Goal: Task Accomplishment & Management: Complete application form

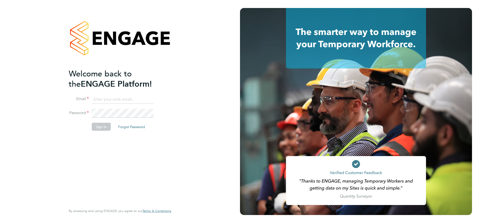
type input "lpearson@tradelinerecruitment.co.uk"
click at [104, 126] on button "Sign In" at bounding box center [101, 127] width 19 height 8
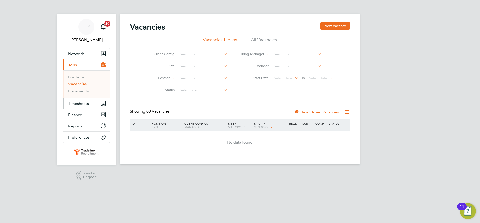
click at [86, 104] on span "Timesheets" at bounding box center [78, 103] width 21 height 5
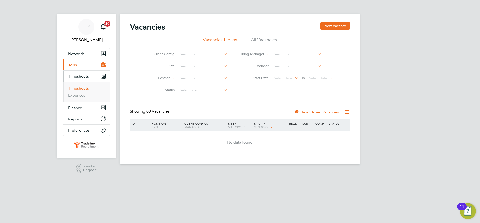
click at [79, 88] on link "Timesheets" at bounding box center [78, 88] width 21 height 5
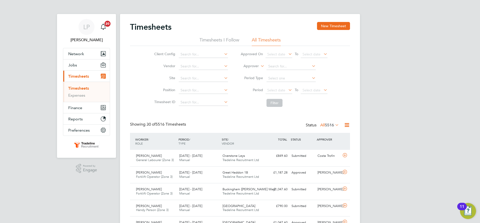
click at [253, 68] on label "Approver" at bounding box center [247, 66] width 23 height 5
click at [254, 70] on li "Worker" at bounding box center [246, 72] width 25 height 7
click at [282, 65] on input at bounding box center [291, 66] width 49 height 7
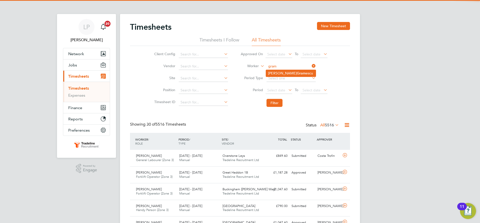
click at [287, 74] on li "[PERSON_NAME] escu" at bounding box center [291, 73] width 50 height 7
type input "[PERSON_NAME]"
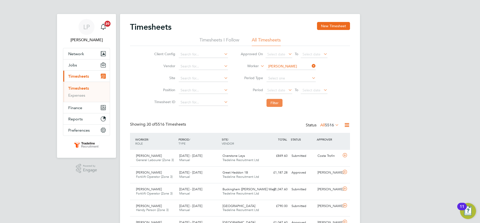
click at [276, 102] on button "Filter" at bounding box center [275, 103] width 16 height 8
click at [250, 161] on span "Tradeline Recruitment Ltd" at bounding box center [241, 160] width 37 height 4
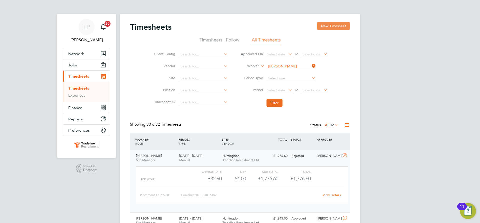
click at [337, 24] on button "New Timesheet" at bounding box center [333, 26] width 33 height 8
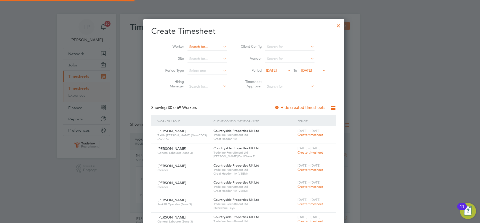
click at [202, 46] on input at bounding box center [207, 47] width 39 height 7
click at [205, 52] on li "[PERSON_NAME] escu" at bounding box center [207, 53] width 49 height 7
type input "[PERSON_NAME]"
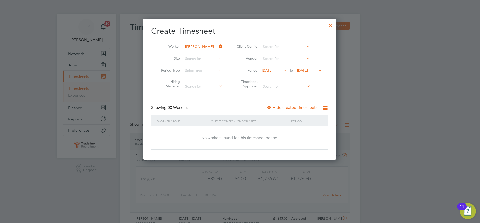
click at [270, 108] on div at bounding box center [269, 108] width 5 height 5
click at [308, 70] on span "[DATE]" at bounding box center [302, 70] width 11 height 5
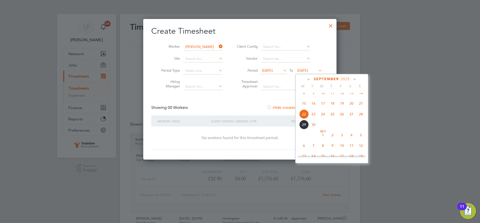
click at [333, 108] on span "18" at bounding box center [333, 104] width 10 height 10
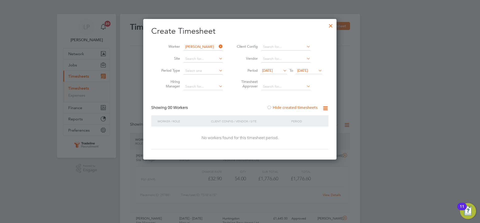
click at [317, 73] on span "[DATE]" at bounding box center [309, 71] width 27 height 7
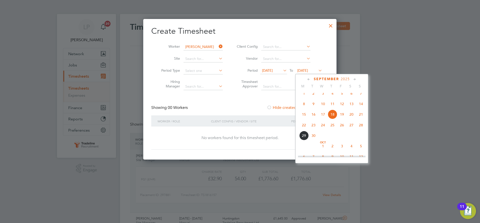
click at [334, 150] on span "2" at bounding box center [333, 147] width 10 height 10
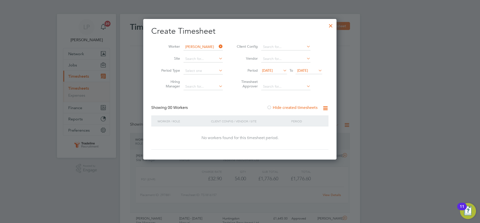
click at [331, 25] on div at bounding box center [330, 24] width 9 height 9
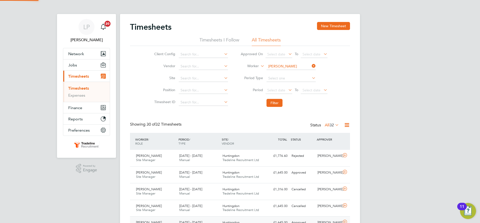
scroll to position [13, 44]
click at [291, 68] on input "[PERSON_NAME]" at bounding box center [291, 66] width 49 height 7
click at [297, 73] on b "[PERSON_NAME]" at bounding box center [311, 73] width 29 height 4
type input "[PERSON_NAME]"
click at [270, 103] on button "Filter" at bounding box center [275, 103] width 16 height 8
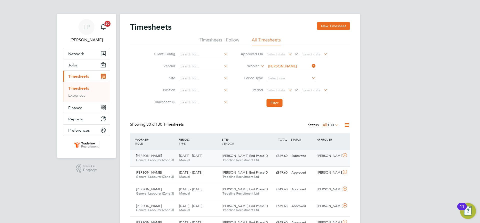
click at [221, 160] on div "[PERSON_NAME] End Phase D Tradeline Recruitment Ltd" at bounding box center [242, 158] width 43 height 13
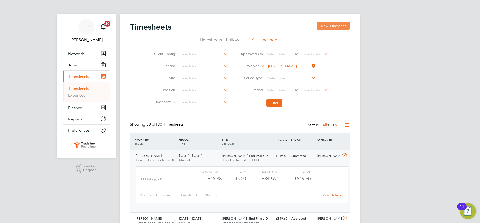
click at [341, 25] on button "New Timesheet" at bounding box center [333, 26] width 33 height 8
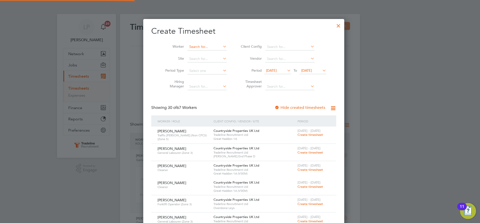
click at [204, 48] on input at bounding box center [207, 47] width 39 height 7
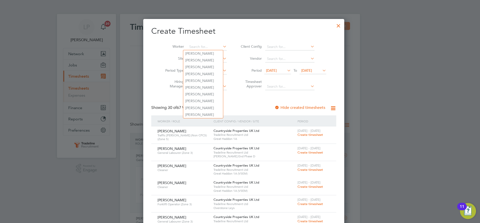
click at [334, 25] on div at bounding box center [338, 24] width 9 height 9
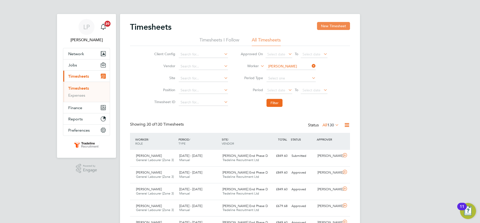
click at [339, 25] on button "New Timesheet" at bounding box center [333, 26] width 33 height 8
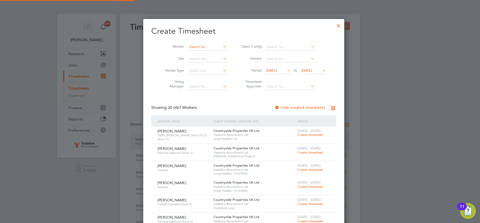
click at [206, 46] on input at bounding box center [207, 47] width 39 height 7
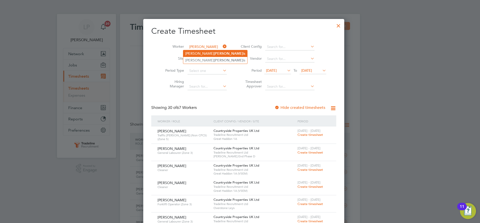
click at [205, 56] on li "[PERSON_NAME] is" at bounding box center [215, 53] width 64 height 7
type input "[PERSON_NAME]"
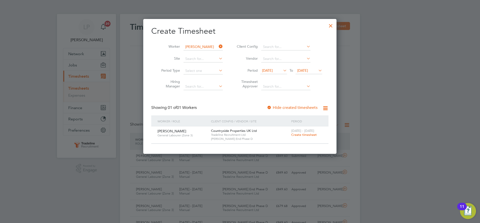
click at [306, 134] on span "Create timesheet" at bounding box center [304, 135] width 26 height 4
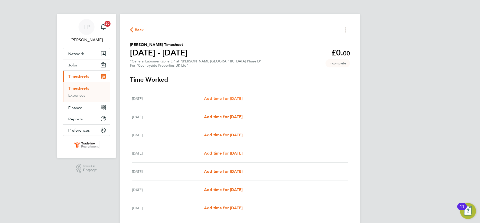
click at [236, 98] on span "Add time for [DATE]" at bounding box center [223, 98] width 39 height 5
select select "30"
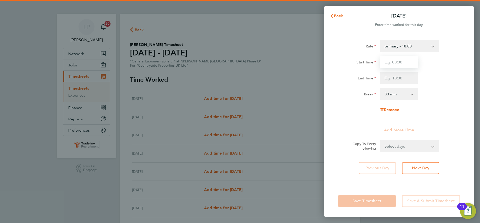
click at [397, 63] on input "Start Time" at bounding box center [399, 62] width 38 height 12
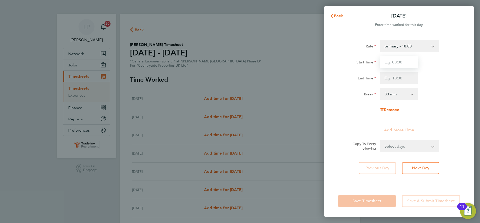
type input "07:00"
click at [407, 80] on input "End Time" at bounding box center [399, 78] width 38 height 12
type input "16:30"
click at [473, 92] on div "Rate primary - 18.88 Start Time 07:00 End Time 16:30 Break 0 min 15 min 30 min …" at bounding box center [399, 109] width 150 height 151
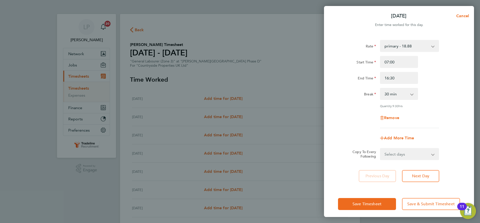
drag, startPoint x: 407, startPoint y: 154, endPoint x: 406, endPoint y: 149, distance: 5.3
click at [407, 154] on select "Select days Day Weekday (Mon-Fri) Weekend (Sat-Sun) [DATE] [DATE] [DATE] [DATE]…" at bounding box center [407, 154] width 53 height 11
select select "WEEKDAY"
click at [381, 149] on select "Select days Day Weekday (Mon-Fri) Weekend (Sat-Sun) [DATE] [DATE] [DATE] [DATE]…" at bounding box center [407, 154] width 53 height 11
select select "[DATE]"
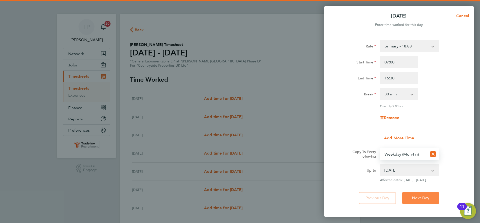
click at [423, 196] on span "Next Day" at bounding box center [420, 198] width 17 height 5
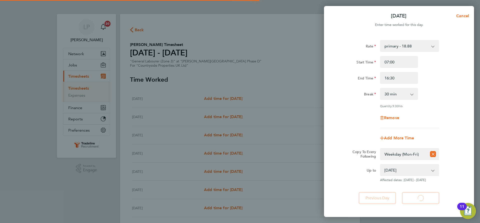
select select "30"
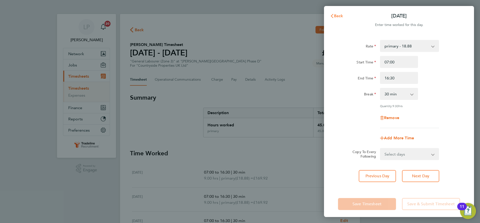
drag, startPoint x: 337, startPoint y: 15, endPoint x: 310, endPoint y: 92, distance: 81.5
click at [333, 17] on span "Back" at bounding box center [336, 16] width 13 height 4
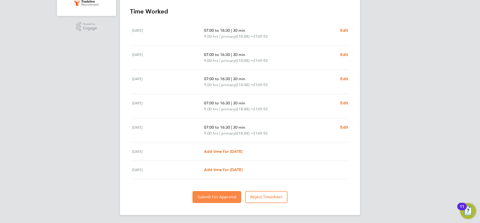
click at [215, 200] on button "Submit For Approval" at bounding box center [217, 197] width 49 height 12
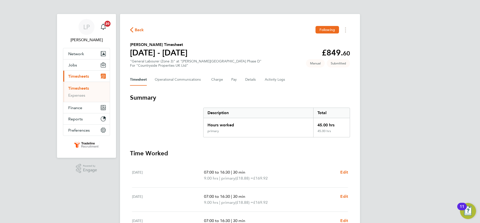
click at [82, 85] on ul "Timesheets Expenses" at bounding box center [86, 92] width 47 height 20
click at [84, 88] on link "Timesheets" at bounding box center [78, 88] width 21 height 5
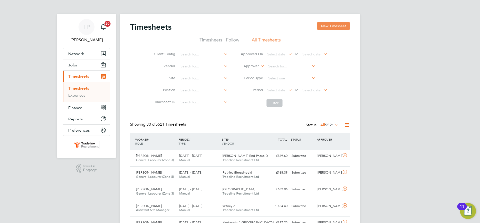
click at [334, 24] on button "New Timesheet" at bounding box center [333, 26] width 33 height 8
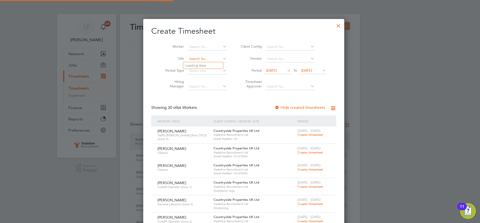
click at [192, 56] on input at bounding box center [207, 59] width 39 height 7
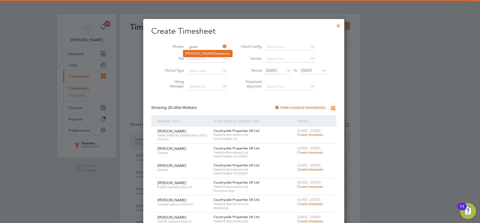
click at [214, 53] on b "Gram" at bounding box center [218, 54] width 9 height 4
type input "[PERSON_NAME]"
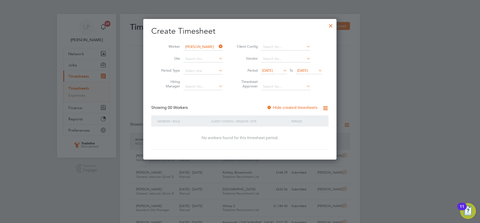
click at [271, 106] on div at bounding box center [269, 108] width 5 height 5
click at [305, 72] on span "[DATE]" at bounding box center [302, 70] width 11 height 5
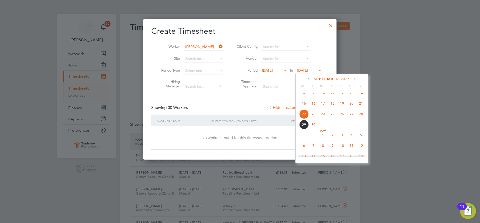
click at [330, 140] on span "2" at bounding box center [333, 136] width 10 height 10
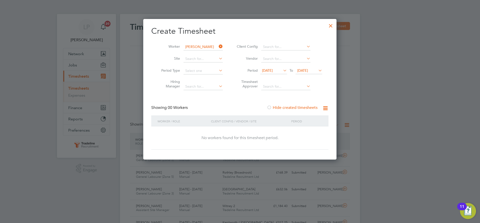
click at [193, 46] on input "[PERSON_NAME]" at bounding box center [203, 47] width 39 height 7
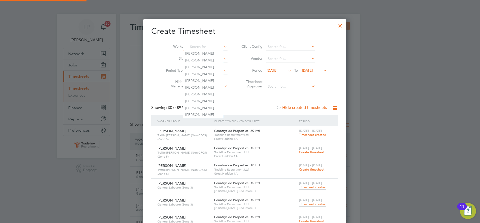
scroll to position [1587, 194]
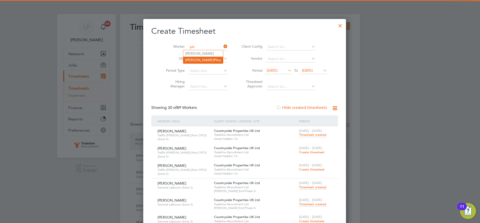
click at [200, 60] on li "[PERSON_NAME] u" at bounding box center [203, 60] width 40 height 7
type input "[PERSON_NAME]"
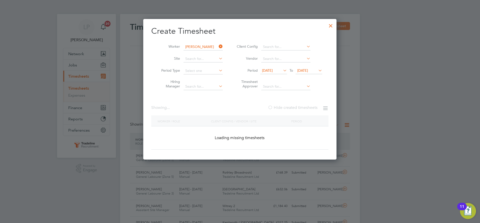
scroll to position [169, 194]
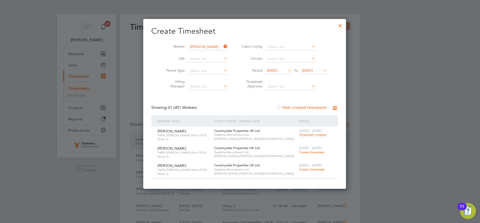
click at [301, 151] on span "Create timesheet" at bounding box center [312, 152] width 26 height 4
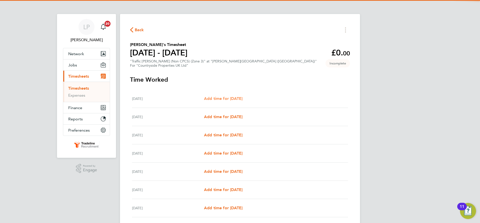
click at [238, 99] on span "Add time for [DATE]" at bounding box center [223, 98] width 39 height 5
select select "30"
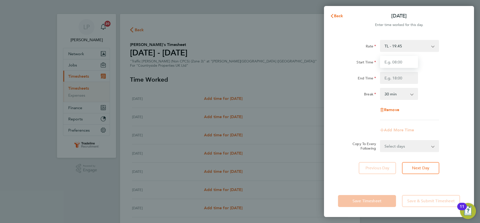
drag, startPoint x: 400, startPoint y: 62, endPoint x: 400, endPoint y: 65, distance: 3.5
click at [400, 62] on input "Start Time" at bounding box center [399, 62] width 38 height 12
type input "07:00"
click at [400, 81] on input "End Time" at bounding box center [399, 78] width 38 height 12
type input "16:30"
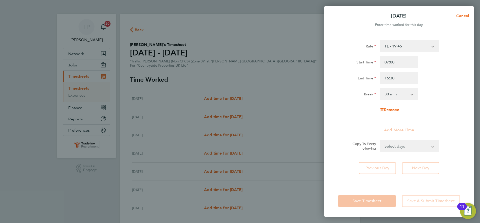
click at [436, 87] on div "Rate TL - 19.45 Start Time 07:00 End Time 16:30 Break 0 min 15 min 30 min 45 mi…" at bounding box center [399, 80] width 122 height 80
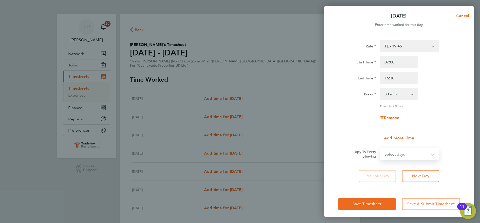
drag, startPoint x: 415, startPoint y: 155, endPoint x: 416, endPoint y: 151, distance: 3.7
click at [415, 155] on select "Select days Day Weekday (Mon-Fri) Weekend (Sat-Sun) [DATE] [DATE] [DATE] [DATE]…" at bounding box center [407, 154] width 53 height 11
select select "WEEKDAY"
click at [381, 149] on select "Select days Day Weekday (Mon-Fri) Weekend (Sat-Sun) [DATE] [DATE] [DATE] [DATE]…" at bounding box center [407, 154] width 53 height 11
select select "[DATE]"
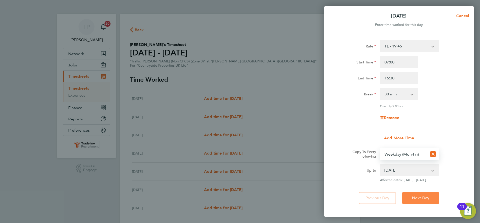
click at [422, 196] on span "Next Day" at bounding box center [420, 198] width 17 height 5
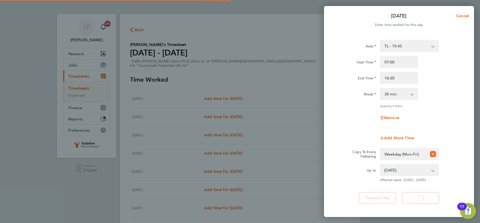
select select "30"
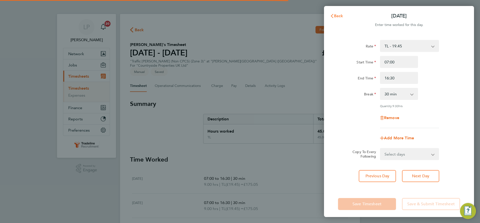
click at [335, 14] on span "Back" at bounding box center [338, 16] width 9 height 5
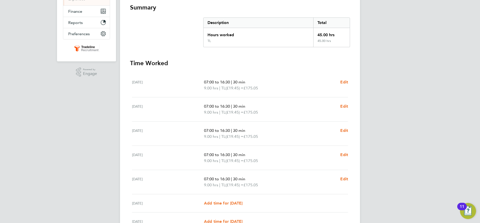
scroll to position [142, 0]
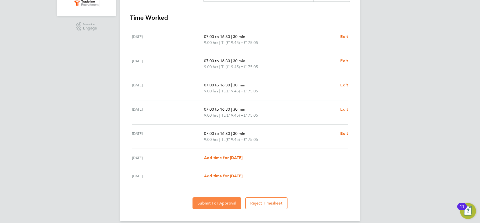
click at [212, 201] on span "Submit For Approval" at bounding box center [217, 203] width 39 height 5
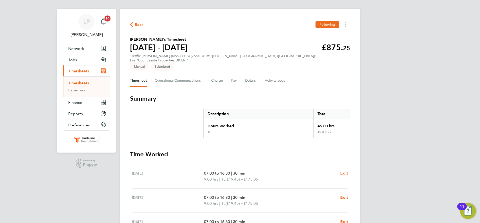
scroll to position [0, 0]
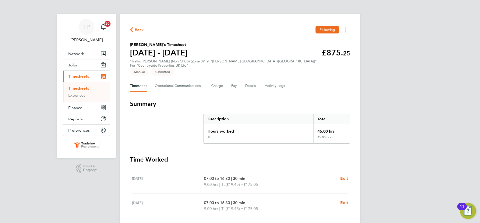
click at [81, 89] on link "Timesheets" at bounding box center [78, 88] width 21 height 5
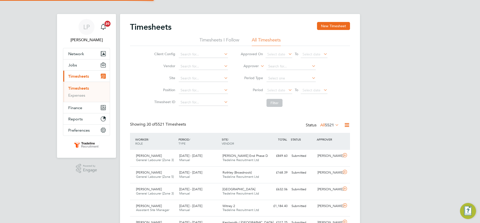
scroll to position [13, 44]
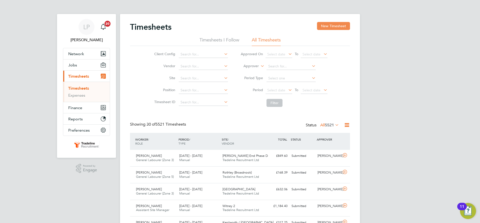
click at [332, 24] on button "New Timesheet" at bounding box center [333, 26] width 33 height 8
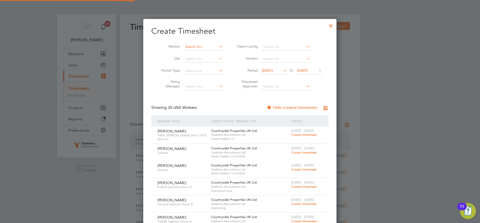
click at [196, 45] on input at bounding box center [203, 47] width 39 height 7
click at [195, 52] on li "[PERSON_NAME] cu" at bounding box center [204, 53] width 42 height 7
type input "[PERSON_NAME]"
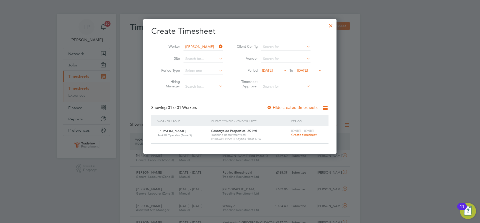
click at [305, 135] on span "Create timesheet" at bounding box center [304, 135] width 26 height 4
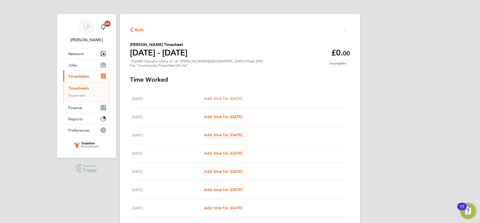
click at [230, 98] on span "Add time for [DATE]" at bounding box center [223, 98] width 39 height 5
select select "30"
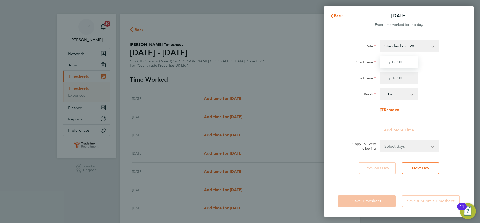
click at [404, 62] on input "Start Time" at bounding box center [399, 62] width 38 height 12
type input "07:00"
click at [405, 80] on input "End Time" at bounding box center [399, 78] width 38 height 12
type input "16:30"
click at [424, 94] on div "Break 0 min 15 min 30 min 45 min 60 min 75 min 90 min" at bounding box center [399, 94] width 126 height 12
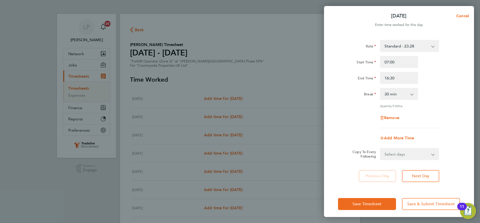
click at [419, 154] on select "Select days Day Weekday (Mon-Fri) Weekend (Sat-Sun) [DATE] [DATE] [DATE] [DATE]…" at bounding box center [407, 154] width 53 height 11
select select "WEEKDAY"
click at [381, 149] on select "Select days Day Weekday (Mon-Fri) Weekend (Sat-Sun) [DATE] [DATE] [DATE] [DATE]…" at bounding box center [407, 154] width 53 height 11
select select "[DATE]"
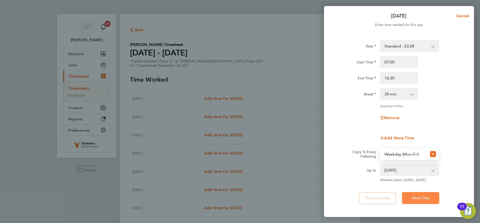
click at [416, 198] on span "Next Day" at bounding box center [420, 198] width 17 height 5
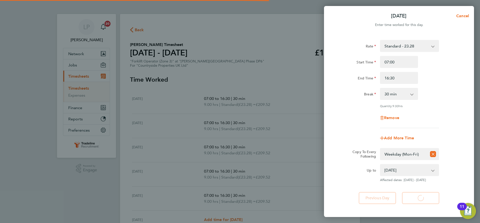
select select "30"
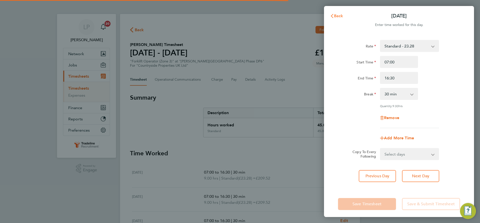
click at [335, 14] on span "Back" at bounding box center [338, 16] width 9 height 5
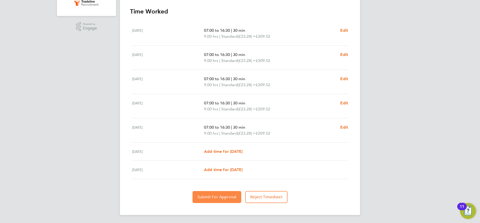
click at [212, 197] on span "Submit For Approval" at bounding box center [217, 197] width 39 height 5
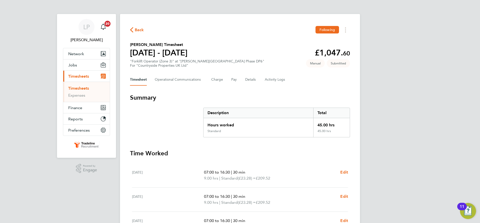
drag, startPoint x: 76, startPoint y: 88, endPoint x: 119, endPoint y: 88, distance: 42.8
click at [76, 88] on link "Timesheets" at bounding box center [78, 88] width 21 height 5
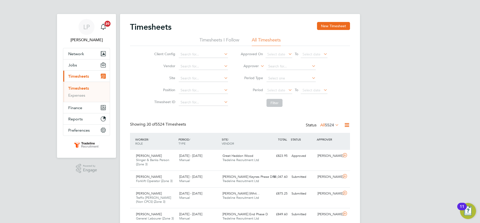
click at [248, 67] on label "Approver" at bounding box center [247, 66] width 23 height 5
click at [253, 73] on li "Worker" at bounding box center [246, 72] width 25 height 7
click at [298, 64] on input at bounding box center [291, 66] width 49 height 7
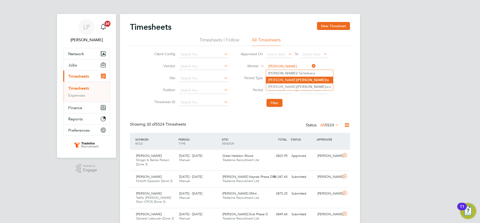
click at [280, 81] on li "[PERSON_NAME] [PERSON_NAME] te" at bounding box center [299, 80] width 67 height 7
type input "[PERSON_NAME]"
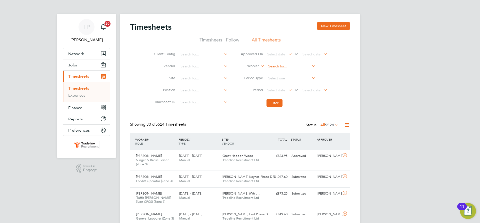
click at [294, 65] on input at bounding box center [291, 66] width 49 height 7
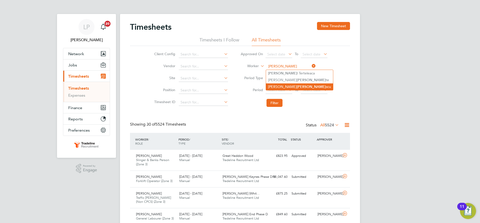
click at [297, 85] on b "[PERSON_NAME]" at bounding box center [311, 87] width 29 height 4
type input "[PERSON_NAME]"
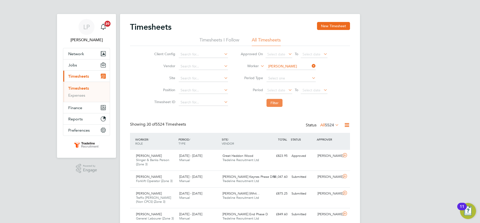
click at [273, 104] on button "Filter" at bounding box center [275, 103] width 16 height 8
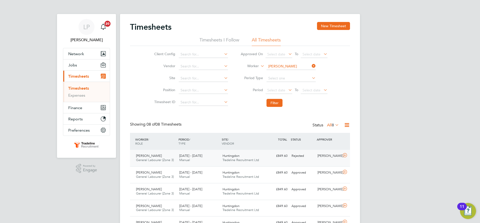
click at [245, 161] on span "Tradeline Recruitment Ltd" at bounding box center [241, 160] width 37 height 4
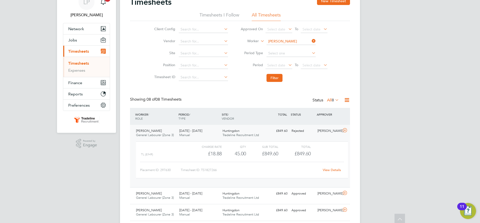
click at [248, 141] on div "Charge rate QTY Sub Total Total TL (£/HR) £18.88 45 45.00 45 £849.60 £849.60 Pl…" at bounding box center [242, 163] width 216 height 46
click at [245, 127] on div "[PERSON_NAME] General Labourer (Zone 3) [DATE] - [DATE] [DATE] - [DATE] Manual …" at bounding box center [240, 156] width 220 height 63
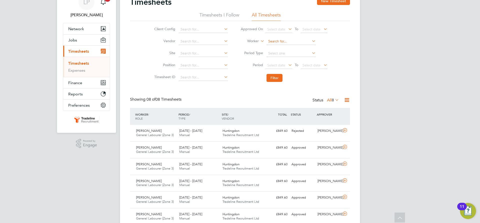
click at [288, 41] on input at bounding box center [291, 41] width 49 height 7
click at [291, 62] on li "[PERSON_NAME] scu" at bounding box center [291, 62] width 50 height 7
type input "[PERSON_NAME]"
click at [277, 79] on button "Filter" at bounding box center [275, 78] width 16 height 8
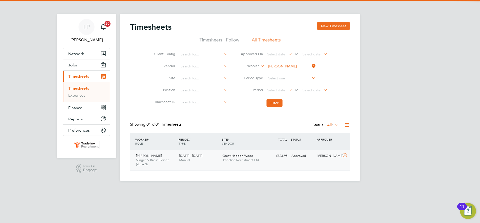
click at [227, 162] on span "Tradeline Recruitment Ltd" at bounding box center [241, 160] width 37 height 4
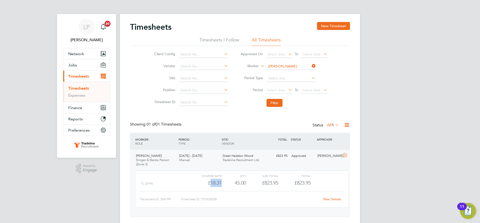
drag, startPoint x: 222, startPoint y: 183, endPoint x: 220, endPoint y: 185, distance: 2.8
click at [211, 182] on div "£18.31" at bounding box center [206, 183] width 32 height 8
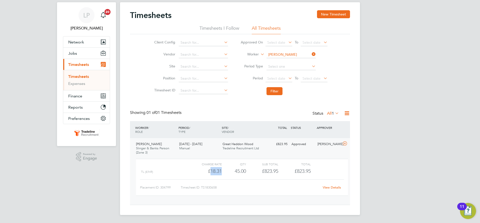
click at [210, 144] on div "[DATE] - [DATE] Manual" at bounding box center [198, 146] width 43 height 13
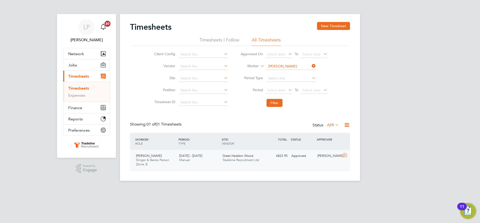
click at [221, 155] on div "Great Haddon Wood Tradeline Recruitment Ltd" at bounding box center [242, 158] width 43 height 13
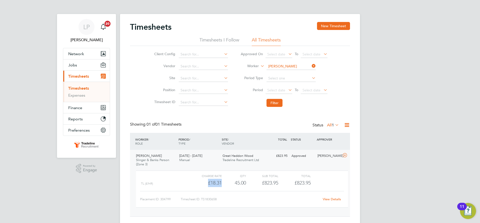
drag, startPoint x: 223, startPoint y: 182, endPoint x: 206, endPoint y: 183, distance: 16.8
click at [206, 183] on div "TL (£/HR) £18.31 45 45.00 45 £823.95 £823.95" at bounding box center [242, 183] width 212 height 8
drag, startPoint x: 222, startPoint y: 182, endPoint x: 205, endPoint y: 179, distance: 17.7
click at [205, 179] on div "TL (£/HR) £18.31 45 45.00 45 £823.95 £823.95" at bounding box center [242, 183] width 212 height 8
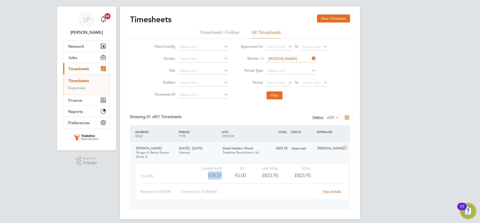
scroll to position [12, 0]
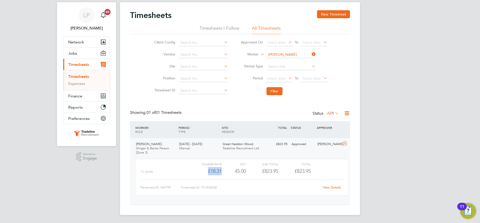
click at [328, 188] on link "View Details" at bounding box center [332, 188] width 18 height 4
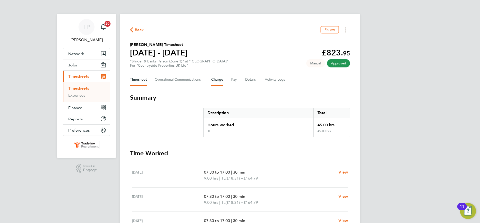
click at [218, 80] on button "Charge" at bounding box center [217, 80] width 12 height 12
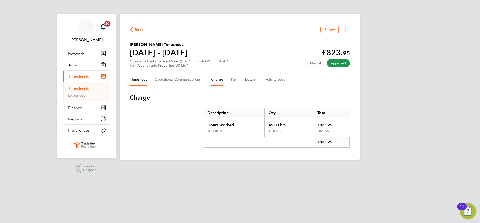
click at [142, 81] on button "Timesheet" at bounding box center [138, 80] width 17 height 12
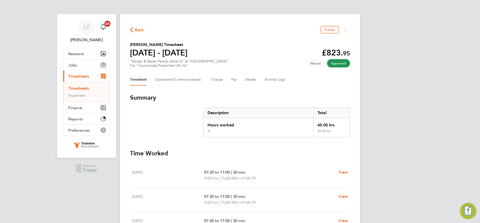
scroll to position [124, 0]
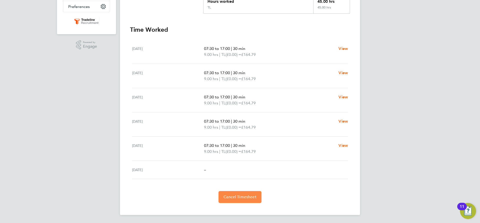
click at [235, 194] on button "Cancel Timesheet" at bounding box center [240, 197] width 43 height 12
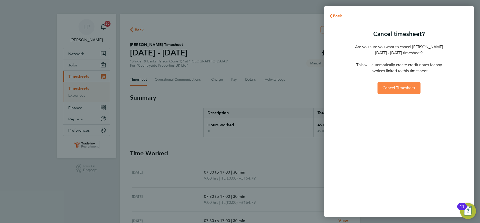
click at [406, 85] on button "Cancel Timesheet" at bounding box center [399, 88] width 43 height 12
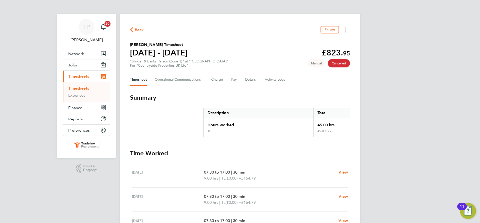
click at [86, 88] on link "Timesheets" at bounding box center [78, 88] width 21 height 5
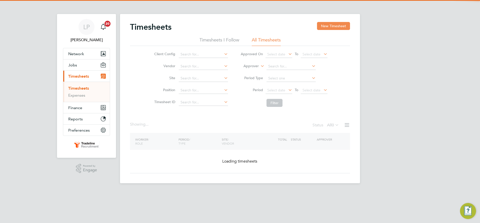
click at [336, 23] on button "New Timesheet" at bounding box center [333, 26] width 33 height 8
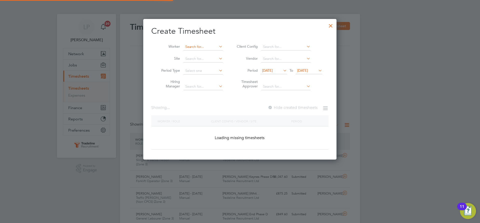
click at [207, 46] on input at bounding box center [203, 47] width 39 height 7
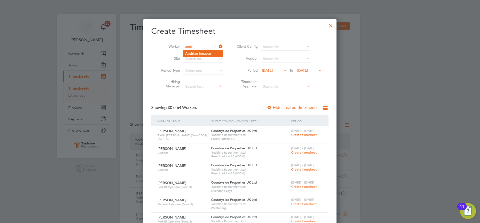
click at [207, 54] on li "Andri an Ionascu" at bounding box center [203, 53] width 40 height 7
type input "[PERSON_NAME]"
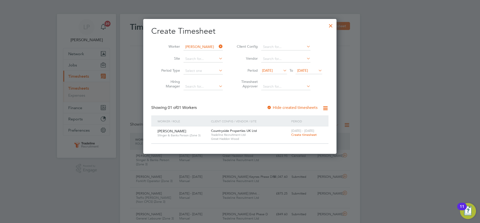
click at [303, 135] on span "Create timesheet" at bounding box center [304, 135] width 26 height 4
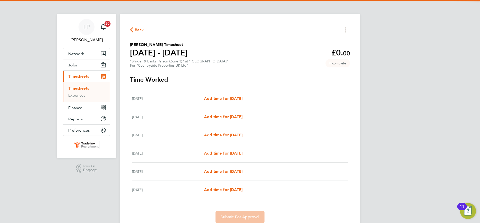
click at [237, 102] on div "Tue 16 Sep Add time for Tue 16 Sep Add time for Tue 16 Sep" at bounding box center [240, 99] width 216 height 18
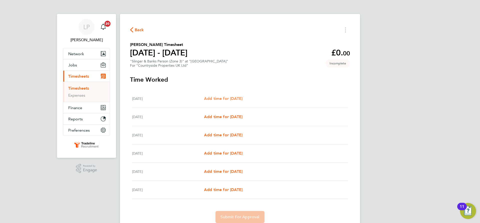
click at [239, 97] on span "Add time for Tue 16 Sep" at bounding box center [223, 98] width 39 height 5
select select "30"
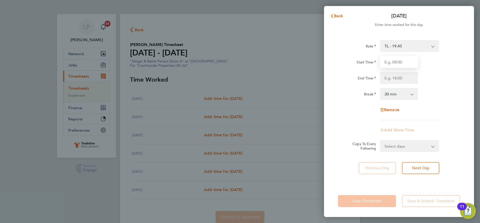
click at [402, 60] on input "Start Time" at bounding box center [399, 62] width 38 height 12
type input "07:00"
click at [405, 78] on input "End Time" at bounding box center [399, 78] width 38 height 12
click at [439, 90] on div "Break 0 min 15 min 30 min 45 min 60 min 75 min 90 min" at bounding box center [399, 94] width 126 height 12
drag, startPoint x: 401, startPoint y: 78, endPoint x: 401, endPoint y: 82, distance: 3.5
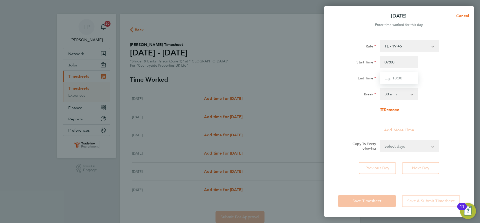
click at [401, 78] on input "End Time" at bounding box center [399, 78] width 38 height 12
type input "16:30"
click at [434, 90] on div "Break 0 min 15 min 30 min 45 min 60 min 75 min 90 min" at bounding box center [399, 94] width 126 height 12
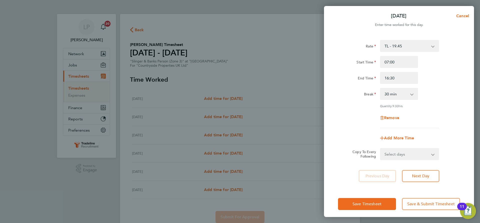
click at [422, 154] on select "Select days Day Weekday (Mon-Fri) Weekend (Sat-Sun) Wednesday Thursday Friday S…" at bounding box center [407, 154] width 53 height 11
select select "WEEKDAY"
click at [381, 149] on select "Select days Day Weekday (Mon-Fri) Weekend (Sat-Sun) Wednesday Thursday Friday S…" at bounding box center [407, 154] width 53 height 11
select select "2025-09-21"
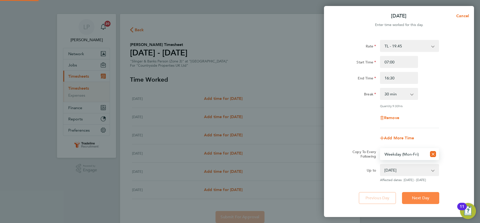
click at [424, 195] on button "Next Day" at bounding box center [420, 198] width 37 height 12
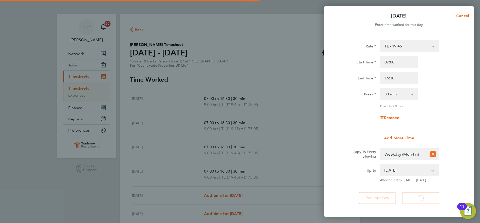
select select "30"
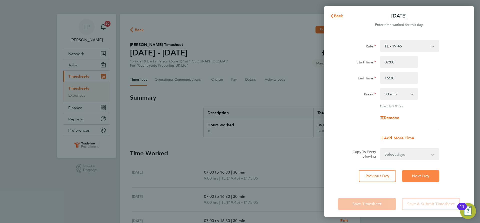
click at [422, 171] on button "Next Day" at bounding box center [420, 176] width 37 height 12
select select "30"
click at [422, 171] on button "Next Day" at bounding box center [420, 176] width 37 height 12
select select "30"
click at [422, 171] on button "Next Day" at bounding box center [420, 176] width 37 height 12
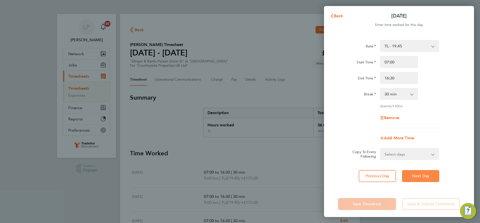
select select "30"
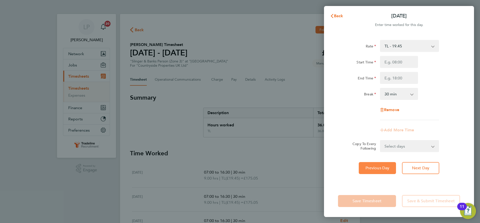
click at [381, 167] on span "Previous Day" at bounding box center [378, 168] width 24 height 5
select select "30"
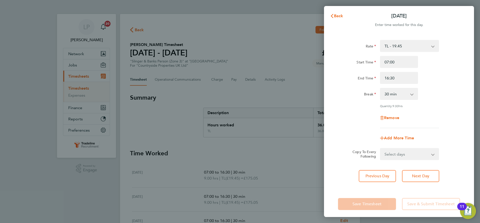
drag, startPoint x: 408, startPoint y: 156, endPoint x: 408, endPoint y: 159, distance: 3.5
click at [408, 156] on select "Select days Day Weekend (Sat-Sun) Saturday Sunday" at bounding box center [407, 154] width 53 height 11
select select "SAT"
click at [381, 149] on select "Select days Day Weekend (Sat-Sun) Saturday Sunday" at bounding box center [407, 154] width 53 height 11
select select "2025-09-21"
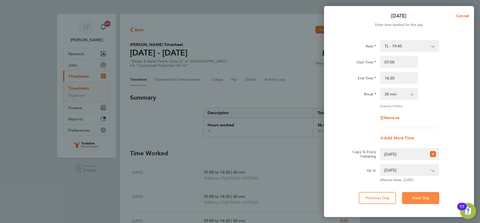
click at [423, 197] on span "Next Day" at bounding box center [420, 198] width 17 height 5
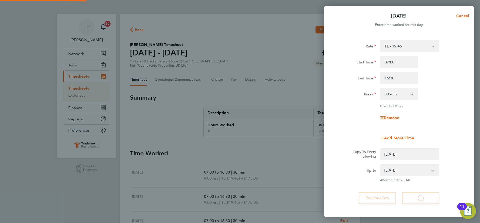
select select "0: null"
select select "30"
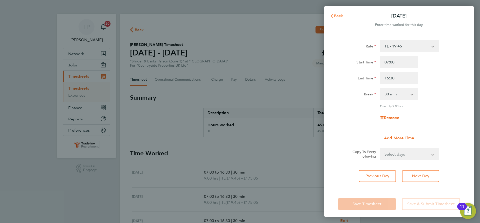
click at [341, 13] on button "Back" at bounding box center [336, 16] width 23 height 10
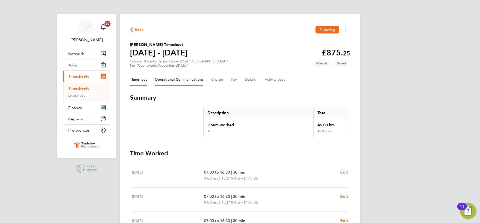
drag, startPoint x: 181, startPoint y: 84, endPoint x: 200, endPoint y: 84, distance: 19.3
click at [180, 83] on Communications-tab "Operational Communications" at bounding box center [179, 80] width 49 height 12
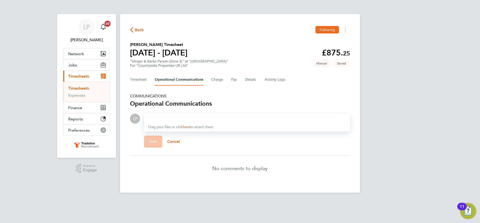
click at [184, 119] on div at bounding box center [247, 119] width 198 height 6
click at [152, 140] on span "Post" at bounding box center [153, 141] width 8 height 5
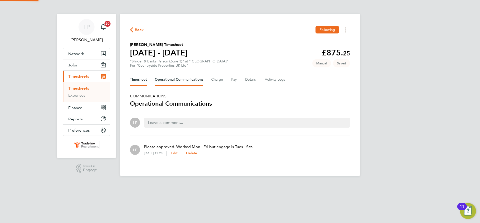
click at [139, 79] on button "Timesheet" at bounding box center [138, 80] width 17 height 12
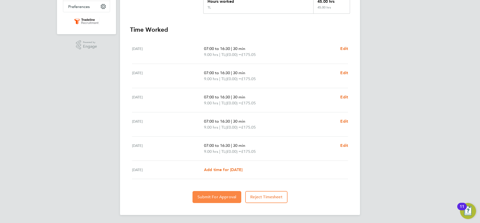
click at [226, 194] on button "Submit For Approval" at bounding box center [217, 197] width 49 height 12
